Goal: Find specific page/section: Find specific page/section

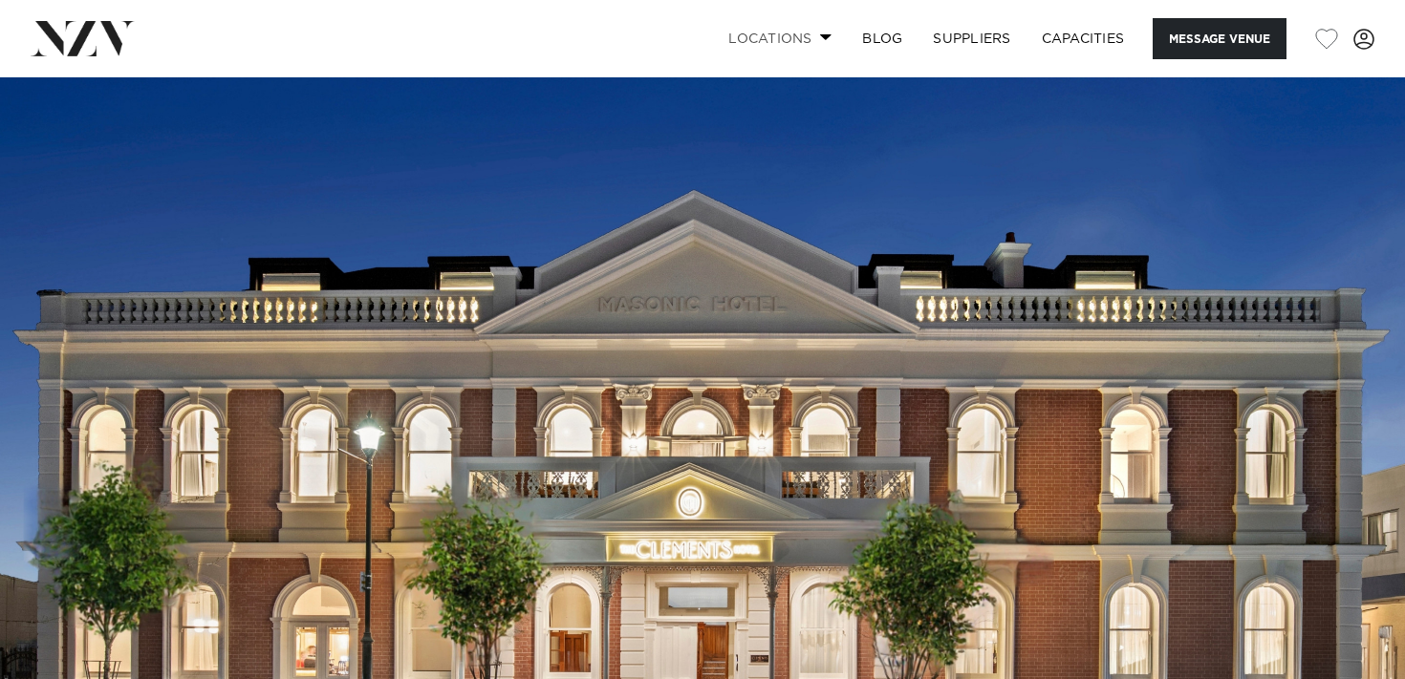
click at [820, 37] on span at bounding box center [826, 36] width 12 height 7
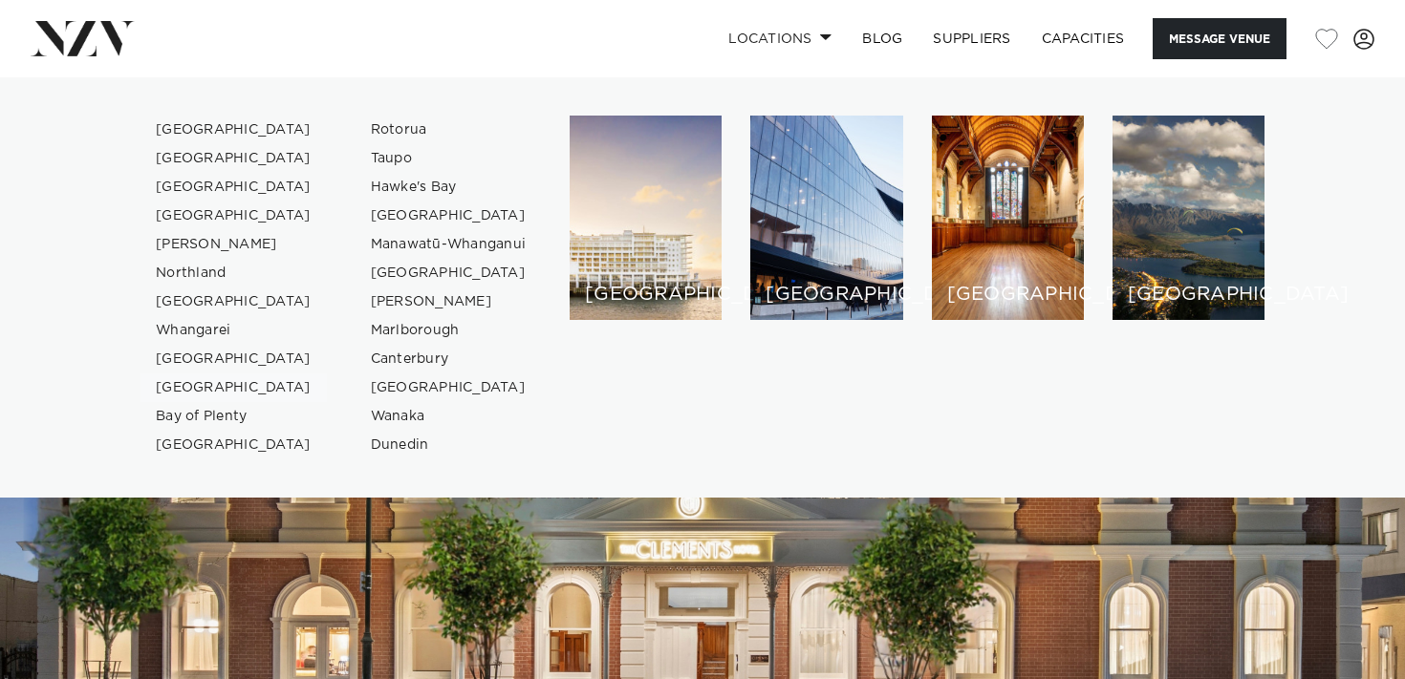
click at [196, 387] on link "[GEOGRAPHIC_DATA]" at bounding box center [233, 388] width 186 height 29
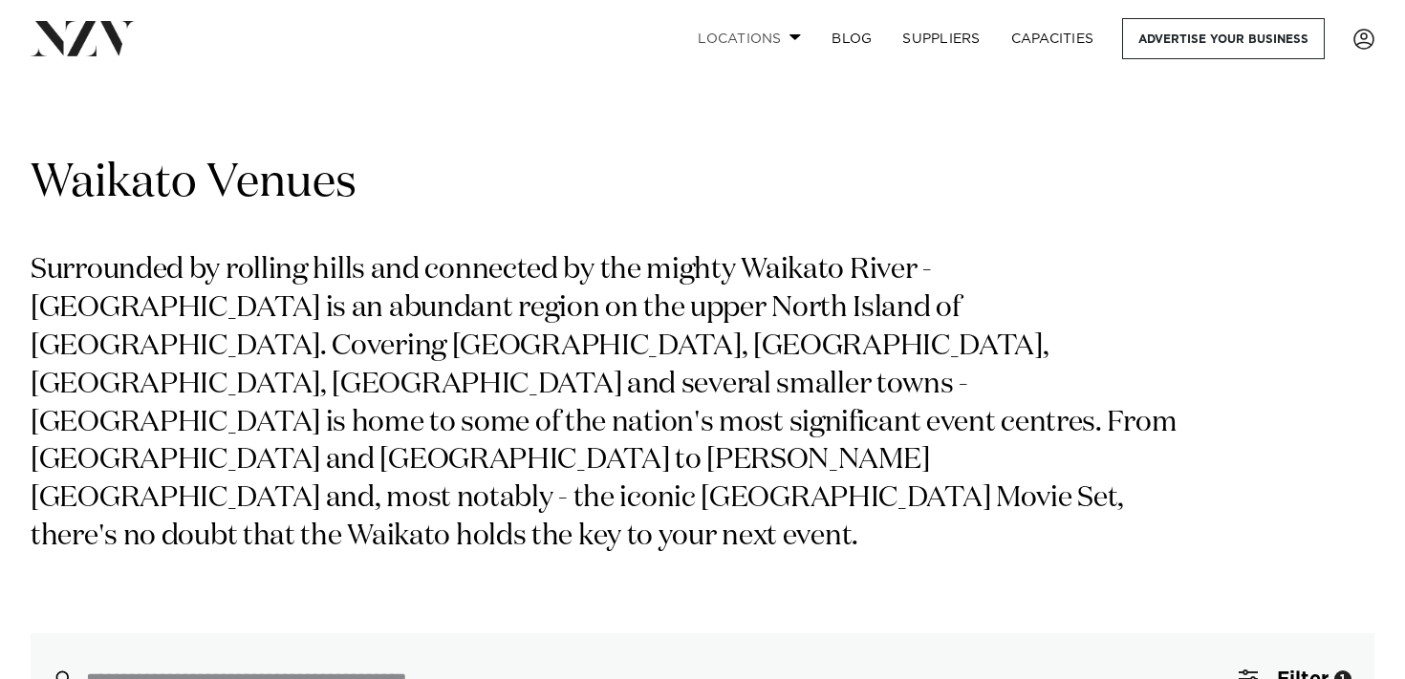
click at [795, 34] on span at bounding box center [795, 36] width 12 height 7
